Goal: Feedback & Contribution: Contribute content

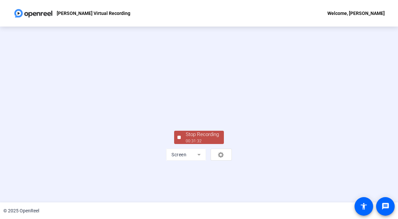
scroll to position [22, 0]
click at [214, 144] on div "00:31:34" at bounding box center [202, 141] width 33 height 6
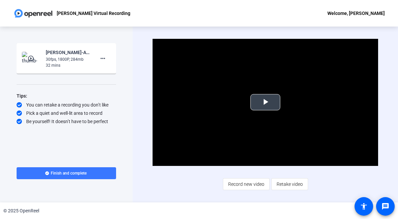
click at [265, 102] on span "Video Player" at bounding box center [265, 102] width 0 height 0
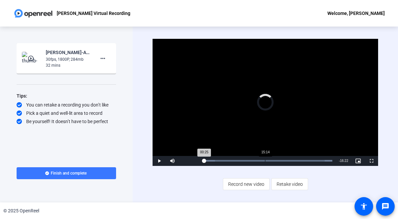
click at [265, 160] on div "15:14" at bounding box center [265, 161] width 0 height 2
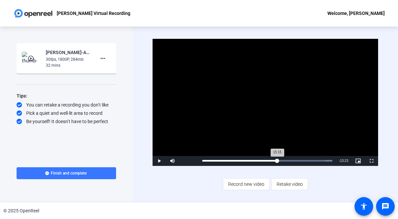
click at [277, 162] on div "Loaded : 100.00% 18:13 15:15" at bounding box center [267, 161] width 136 height 10
click at [287, 162] on div "Loaded : 100.00% 20:38 18:15" at bounding box center [267, 161] width 136 height 10
click at [293, 161] on div "Loaded : 100.00% 22:00 20:39" at bounding box center [267, 161] width 130 height 2
click at [285, 162] on div "Loaded : 100.00% 19:49 22:03" at bounding box center [268, 161] width 138 height 10
click at [288, 162] on div "Loaded : 100.00% 20:57 20:57" at bounding box center [267, 161] width 136 height 10
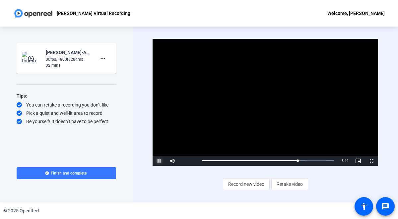
click at [158, 161] on span "Video Player" at bounding box center [158, 161] width 13 height 0
click at [104, 58] on mat-icon "more_horiz" at bounding box center [103, 58] width 8 height 8
click at [109, 89] on span "Add Notes" at bounding box center [113, 89] width 27 height 8
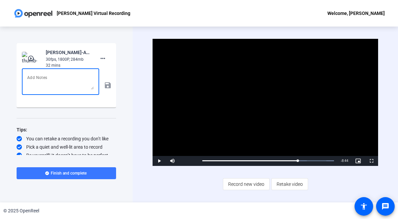
click at [69, 81] on textarea at bounding box center [60, 82] width 67 height 16
type textarea "Hello team: I rolled a video and at 22:39 time stamp I had trouble gracefully c…"
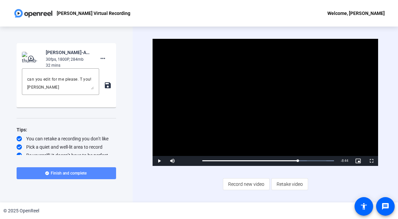
click at [84, 171] on span "Finish and complete" at bounding box center [69, 172] width 36 height 5
